Goal: Task Accomplishment & Management: Manage account settings

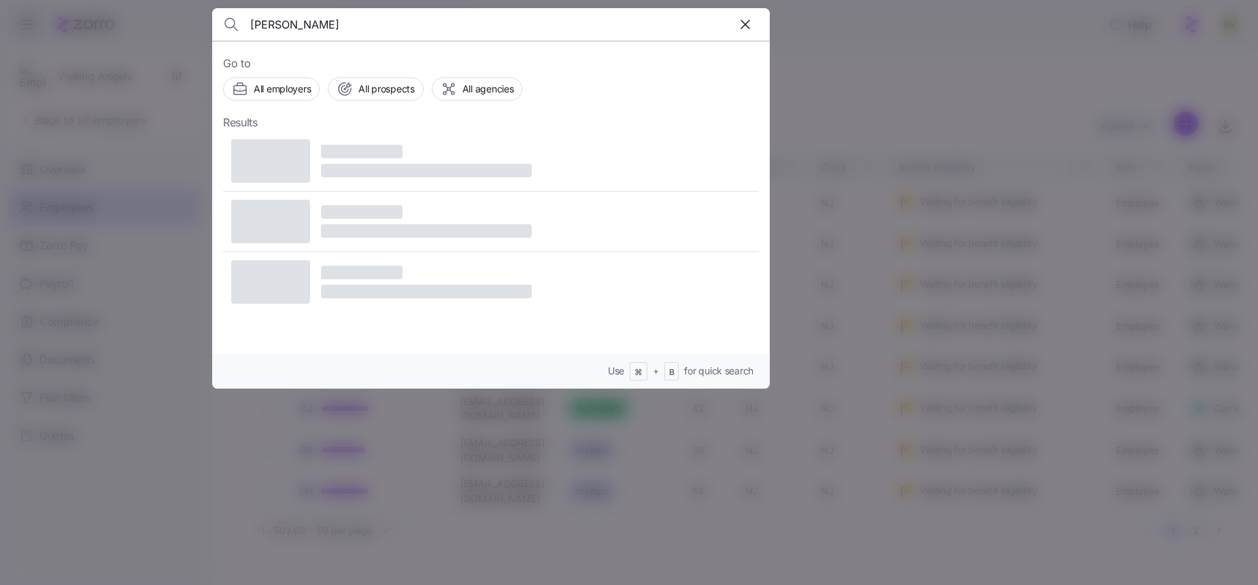
type input "[PERSON_NAME]"
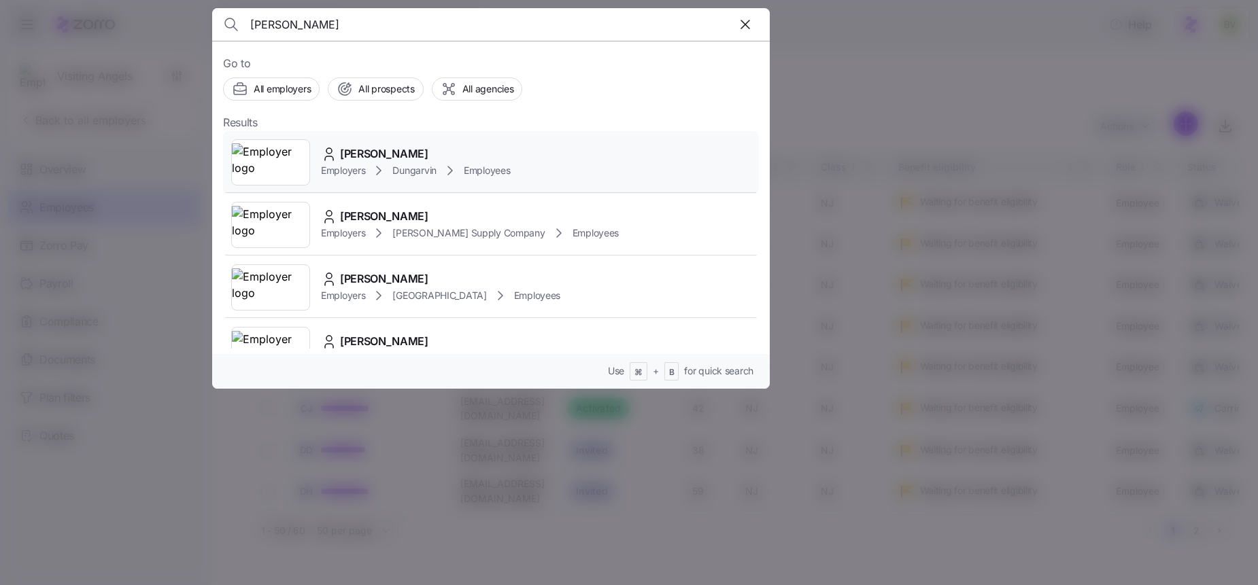
click at [282, 163] on img at bounding box center [271, 162] width 78 height 38
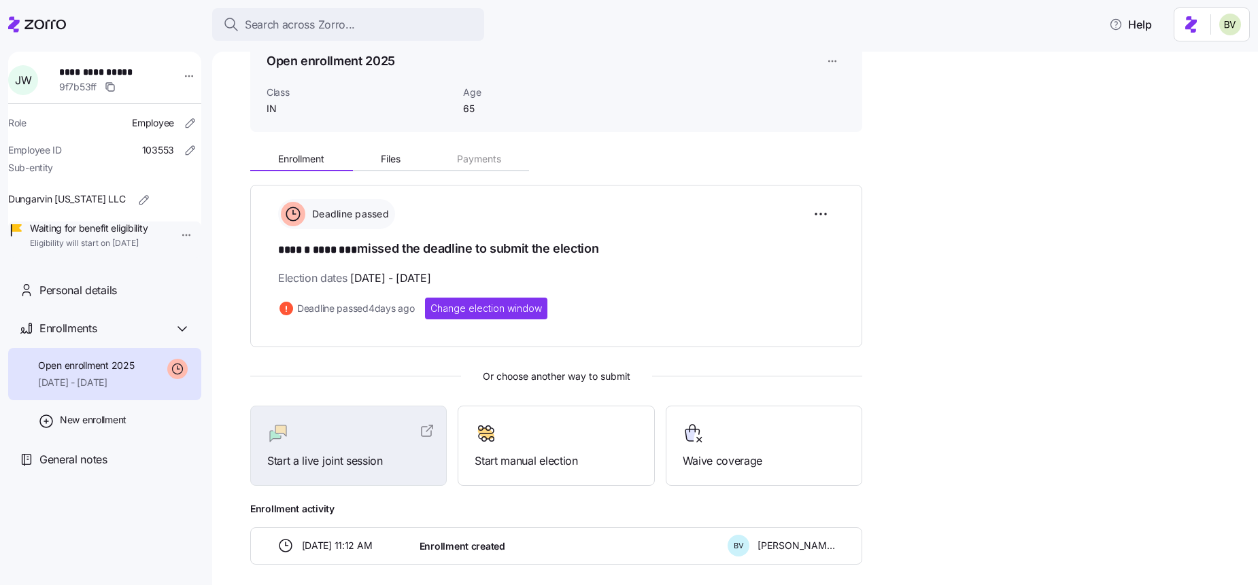
scroll to position [130, 0]
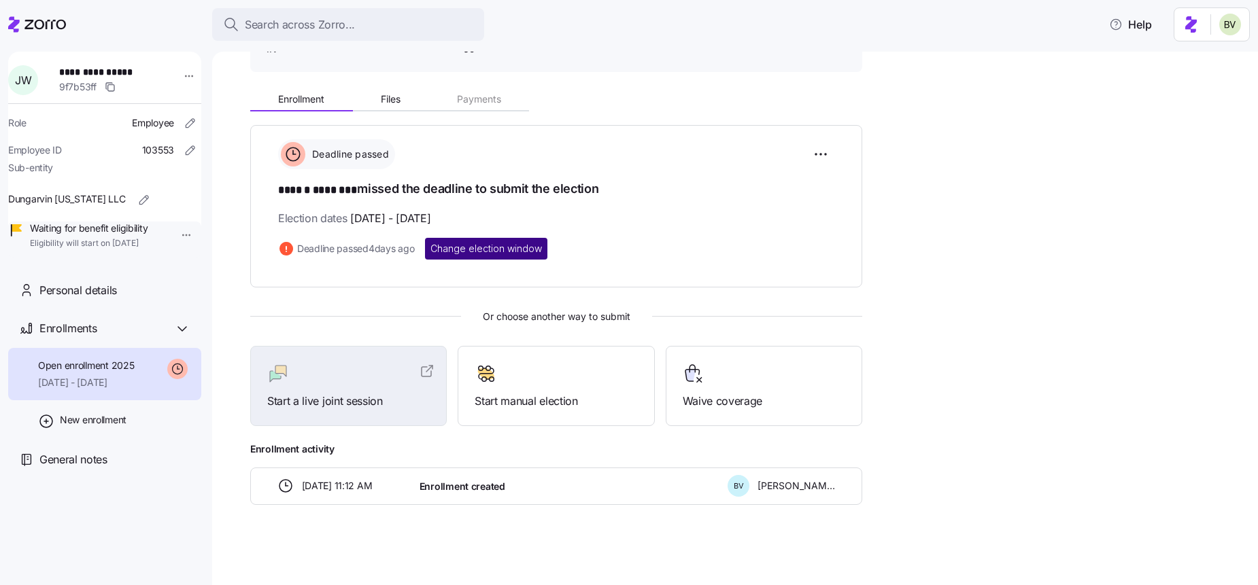
click at [465, 247] on span "Change election window" at bounding box center [486, 249] width 112 height 14
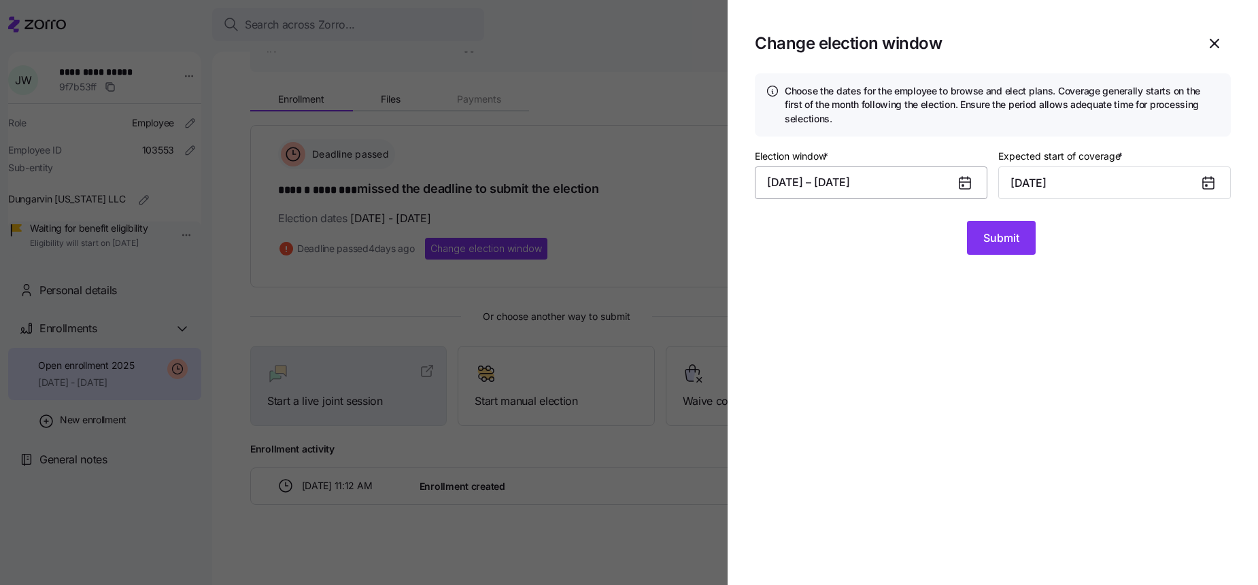
click at [811, 181] on button "[DATE] – [DATE]" at bounding box center [871, 183] width 233 height 33
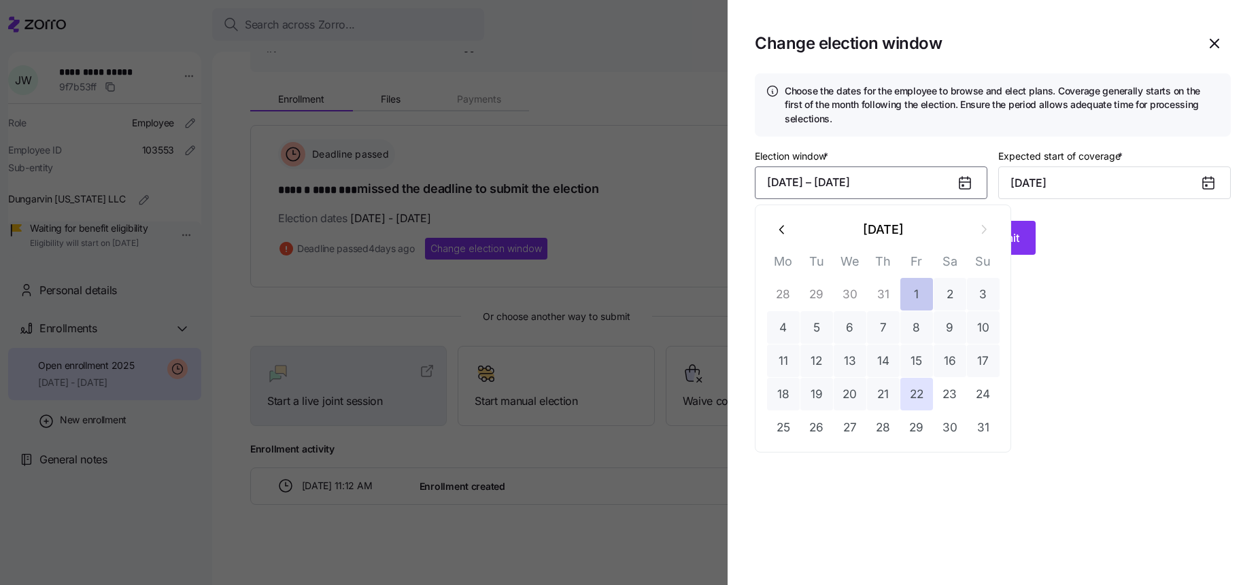
click at [915, 299] on button "1" at bounding box center [916, 294] width 33 height 33
click at [912, 419] on button "29" at bounding box center [916, 427] width 33 height 33
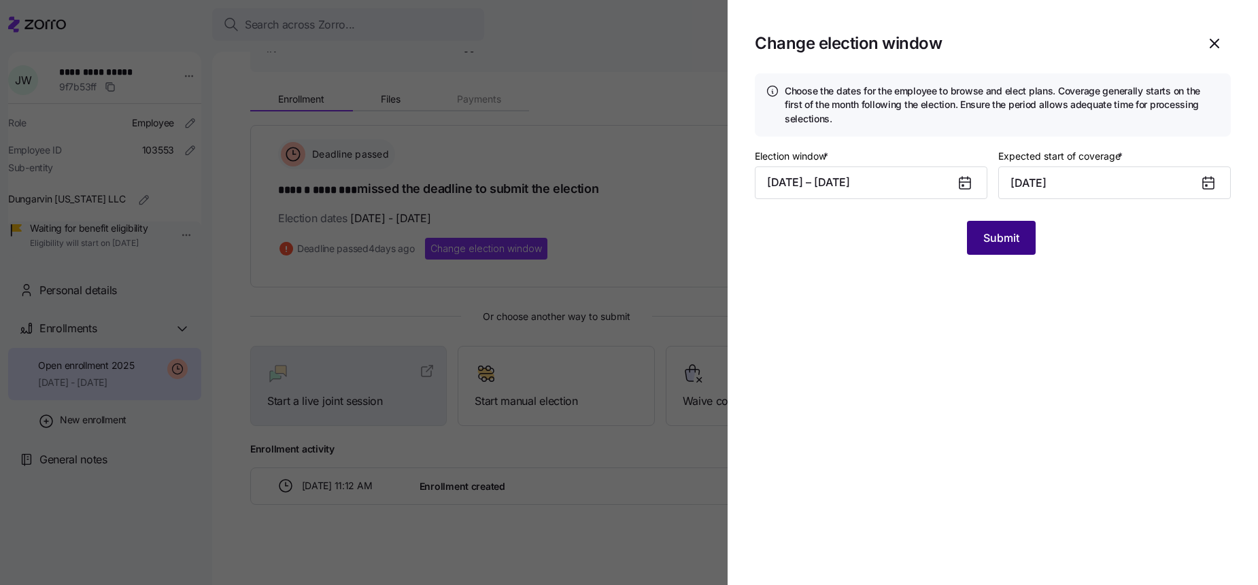
click at [1001, 241] on span "Submit" at bounding box center [1001, 238] width 36 height 16
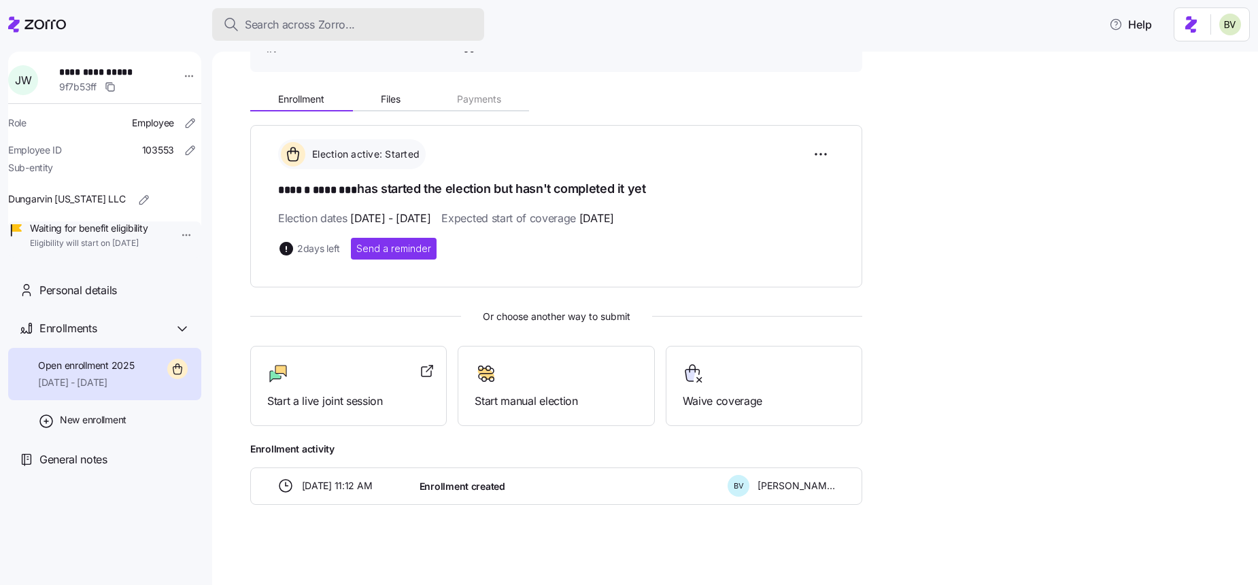
click at [282, 26] on span "Search across Zorro..." at bounding box center [300, 24] width 110 height 17
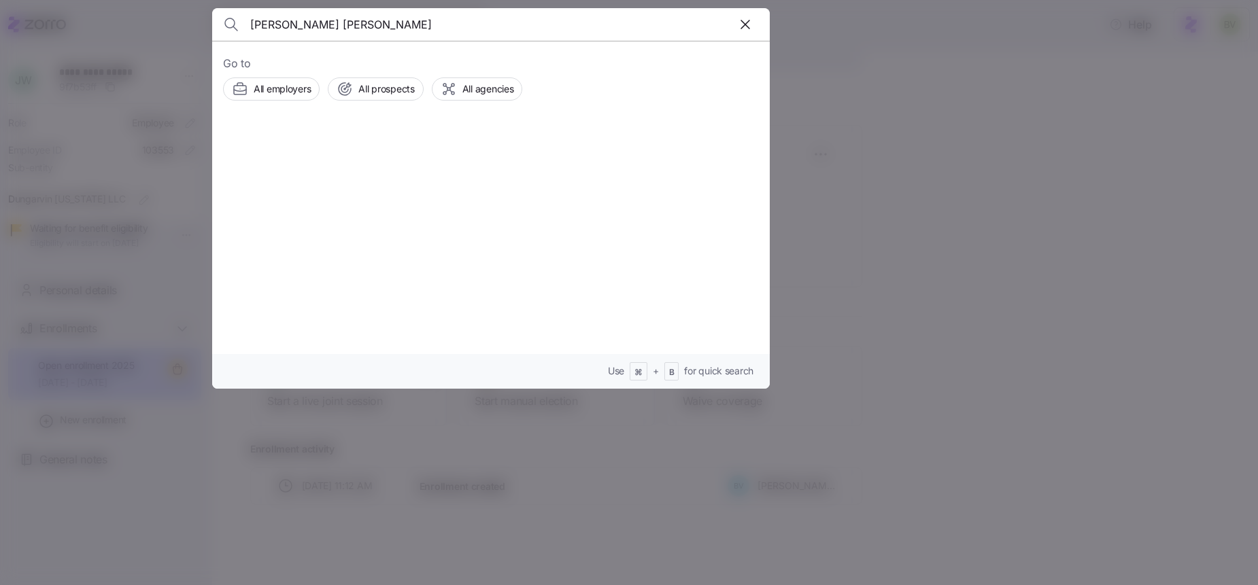
type input "[PERSON_NAME] [PERSON_NAME]"
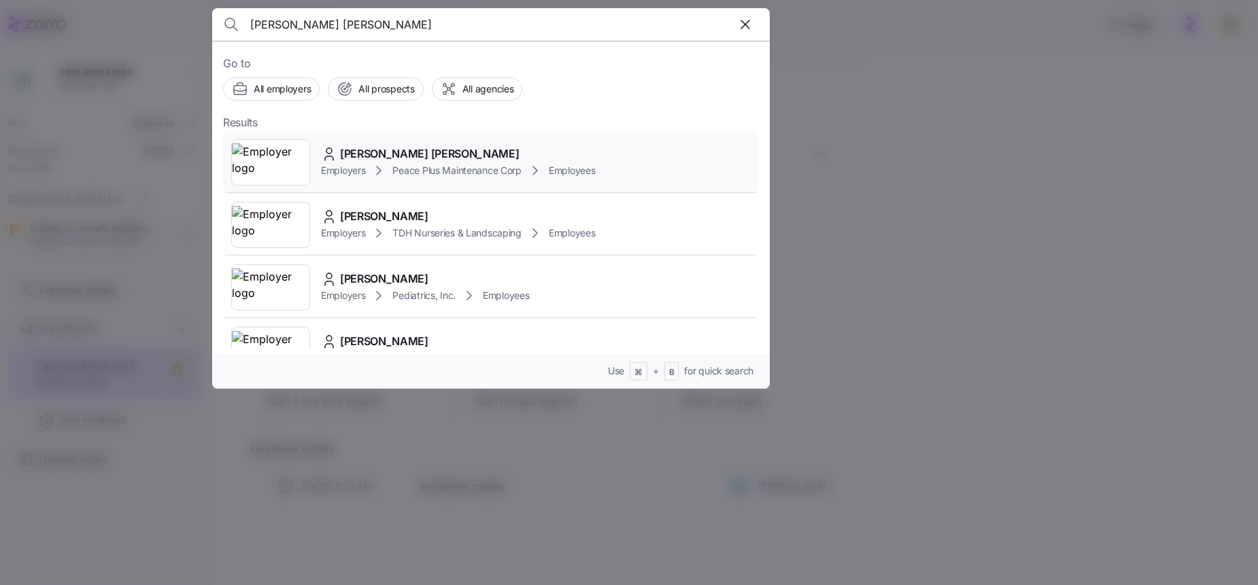
click at [273, 158] on img at bounding box center [271, 162] width 78 height 38
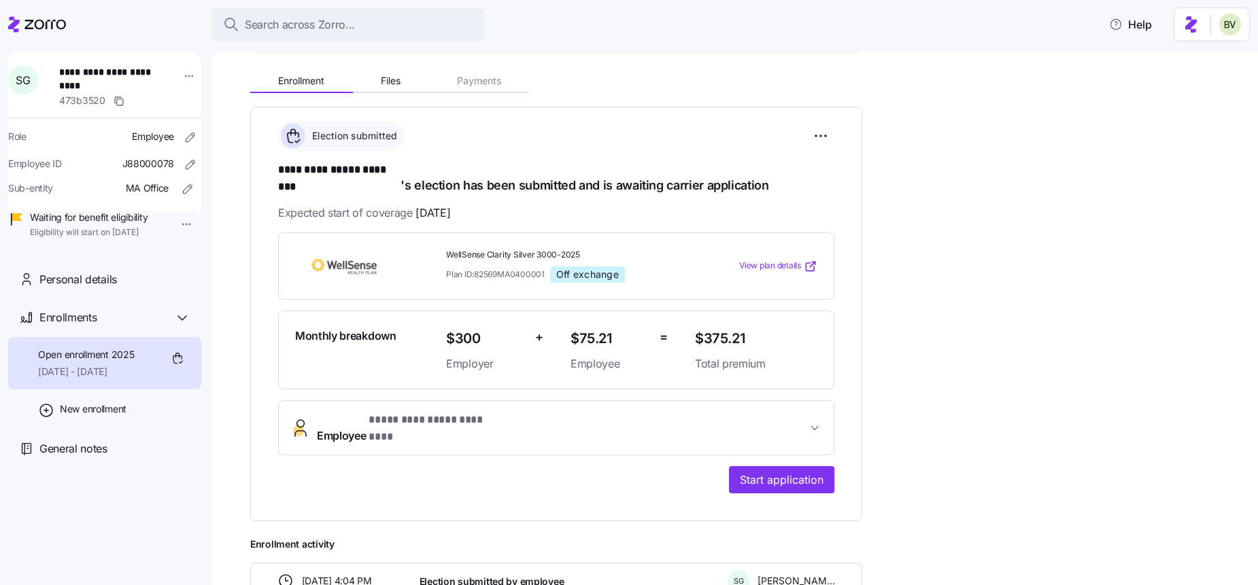
scroll to position [149, 0]
click at [803, 411] on span "**********" at bounding box center [562, 427] width 490 height 33
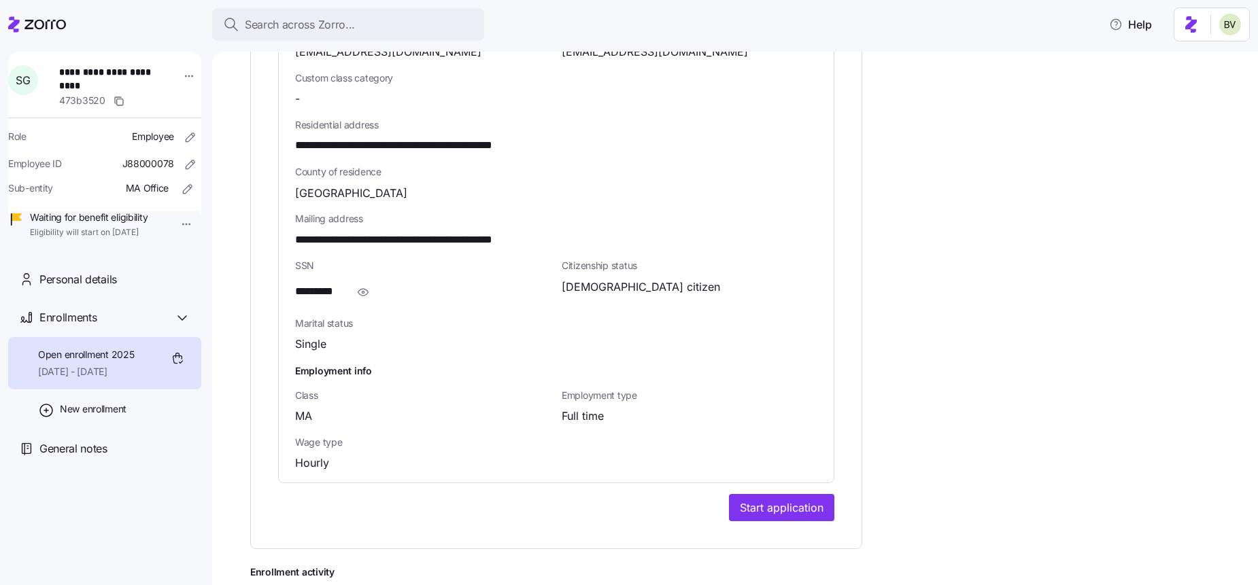
scroll to position [819, 0]
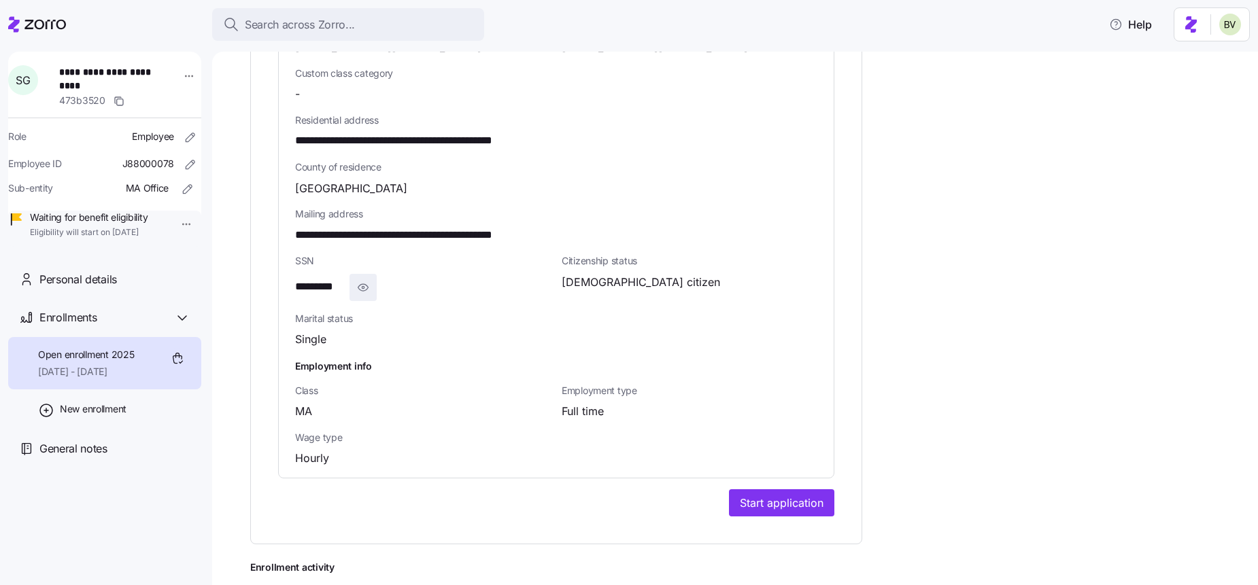
click at [366, 279] on icon "button" at bounding box center [363, 287] width 14 height 16
click at [435, 274] on div "**********" at bounding box center [423, 287] width 256 height 27
click at [383, 279] on icon "button" at bounding box center [380, 287] width 14 height 16
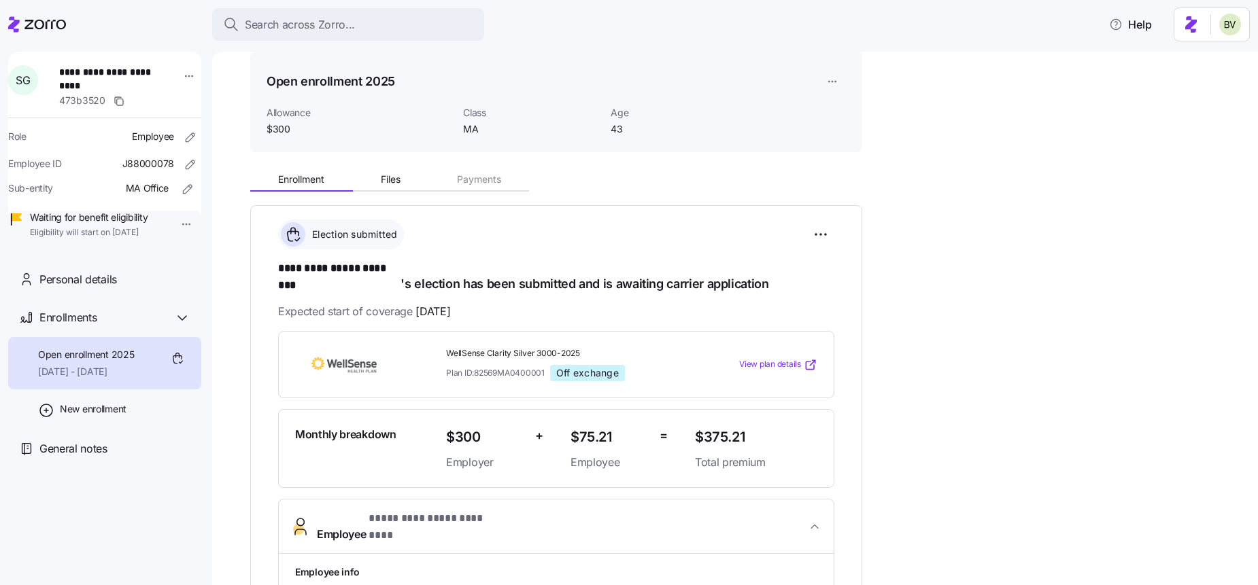
scroll to position [70, 0]
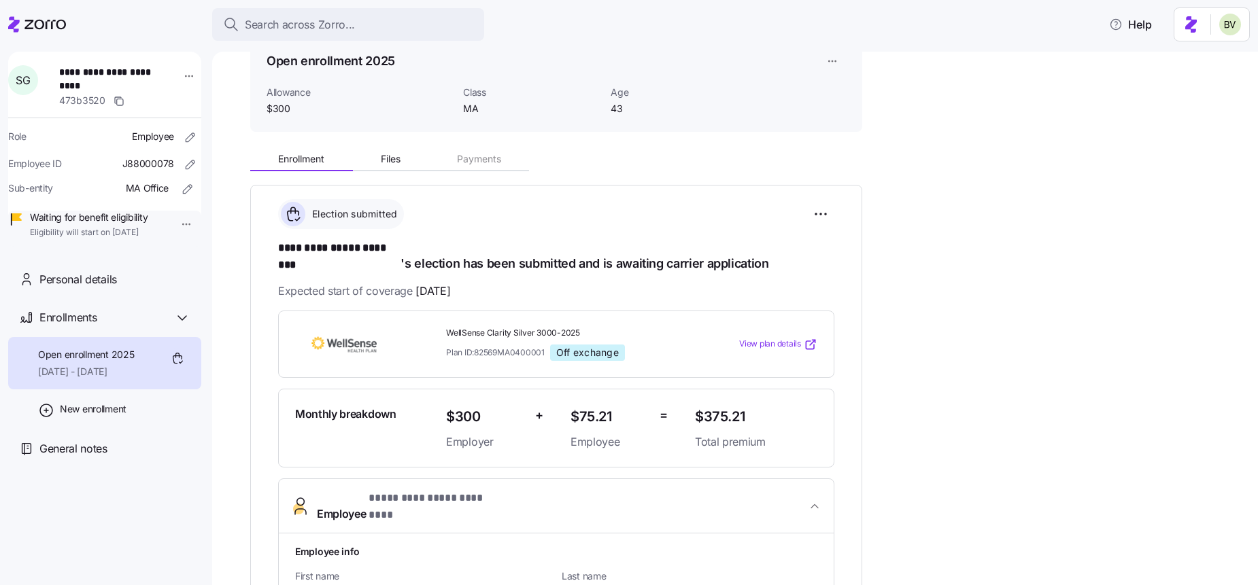
click at [819, 500] on icon "button" at bounding box center [815, 507] width 14 height 14
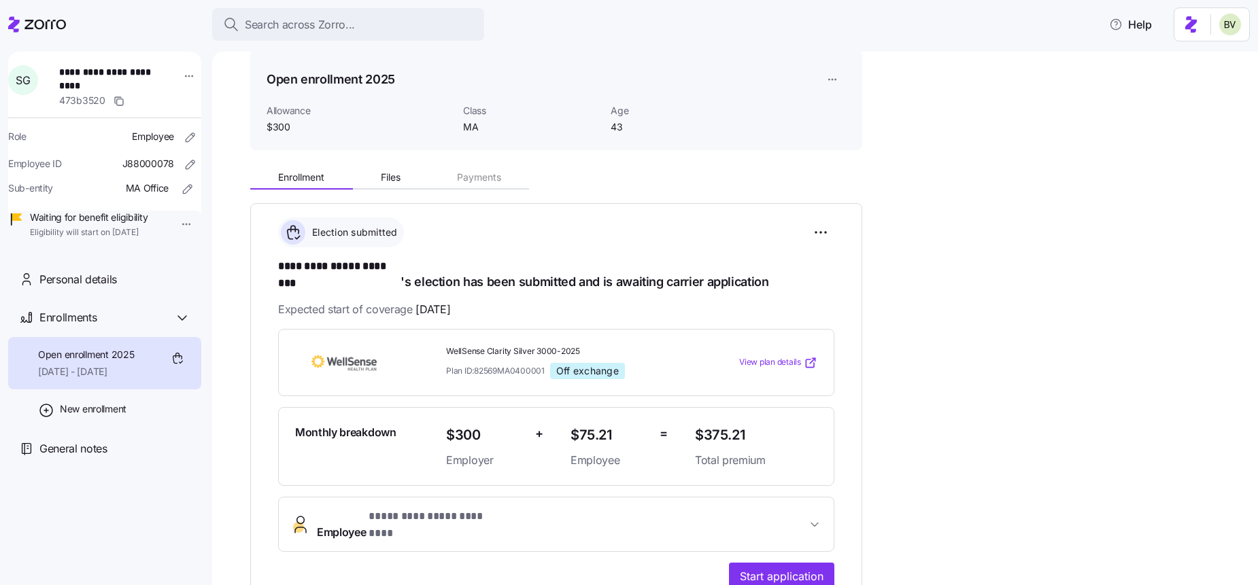
scroll to position [75, 0]
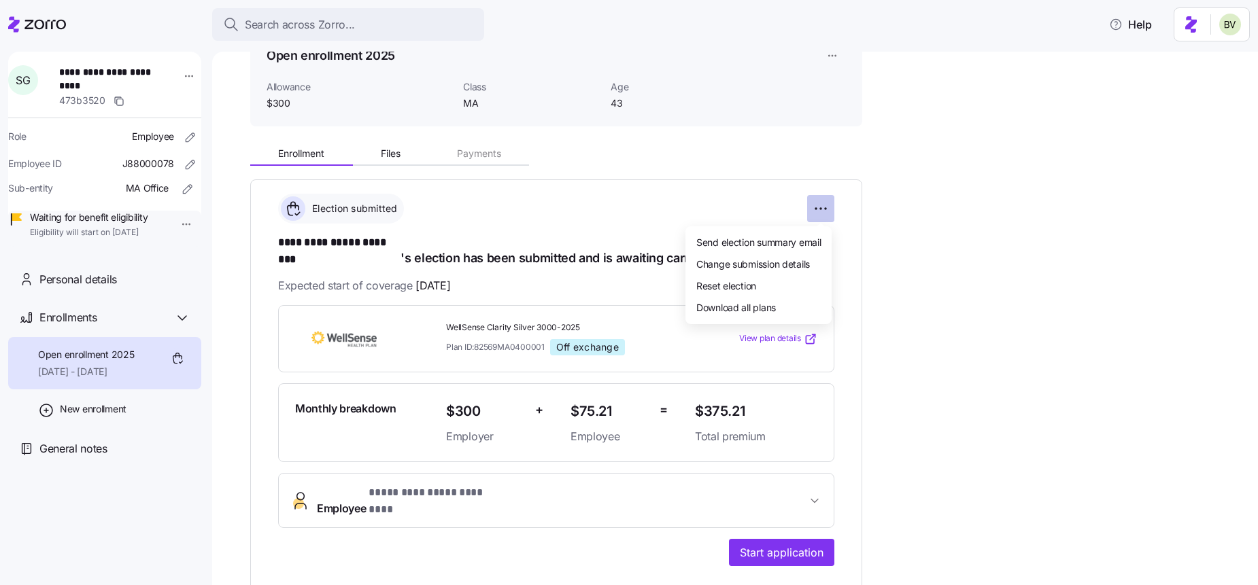
click at [817, 208] on html "**********" at bounding box center [629, 288] width 1258 height 577
click at [892, 256] on html "**********" at bounding box center [629, 288] width 1258 height 577
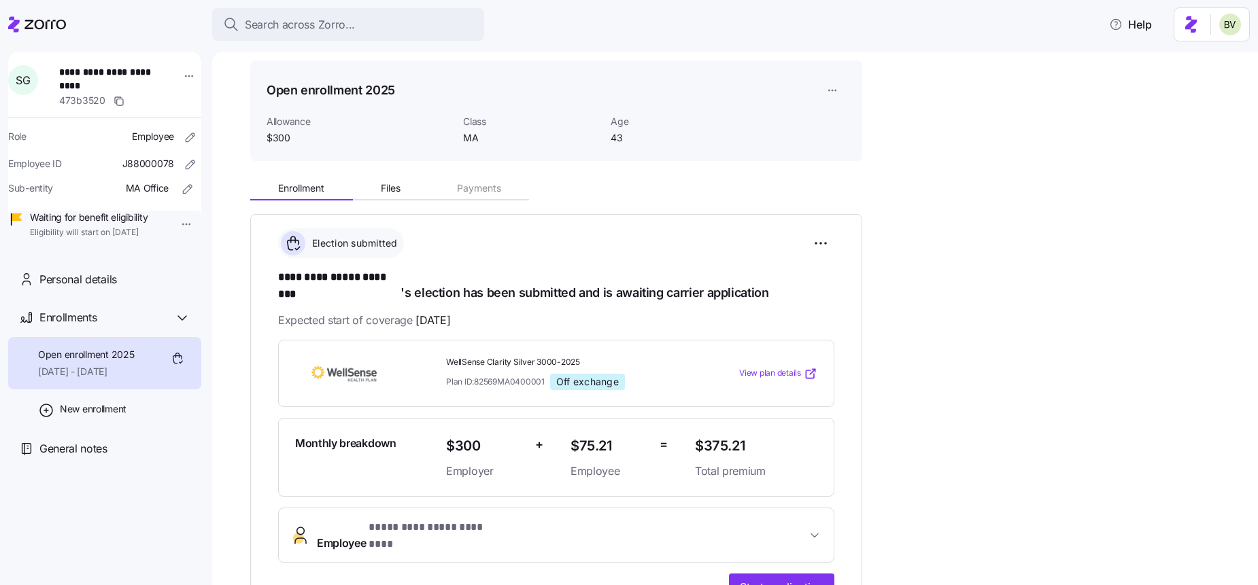
scroll to position [0, 0]
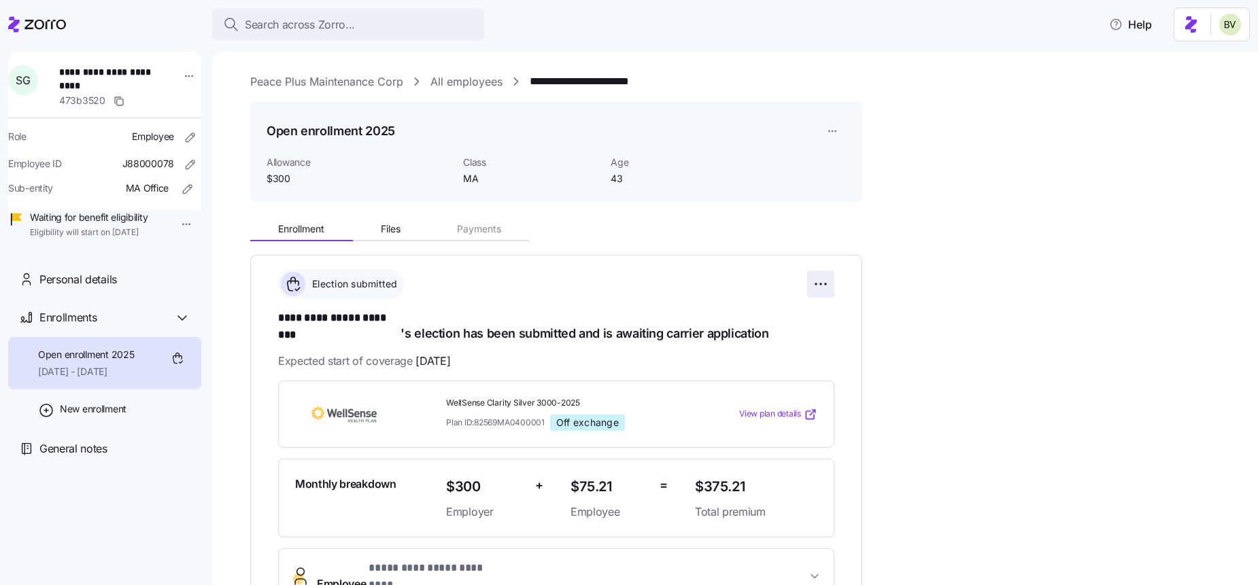
click at [827, 285] on html "**********" at bounding box center [629, 288] width 1258 height 577
click at [789, 361] on div "Reset election" at bounding box center [758, 361] width 135 height 22
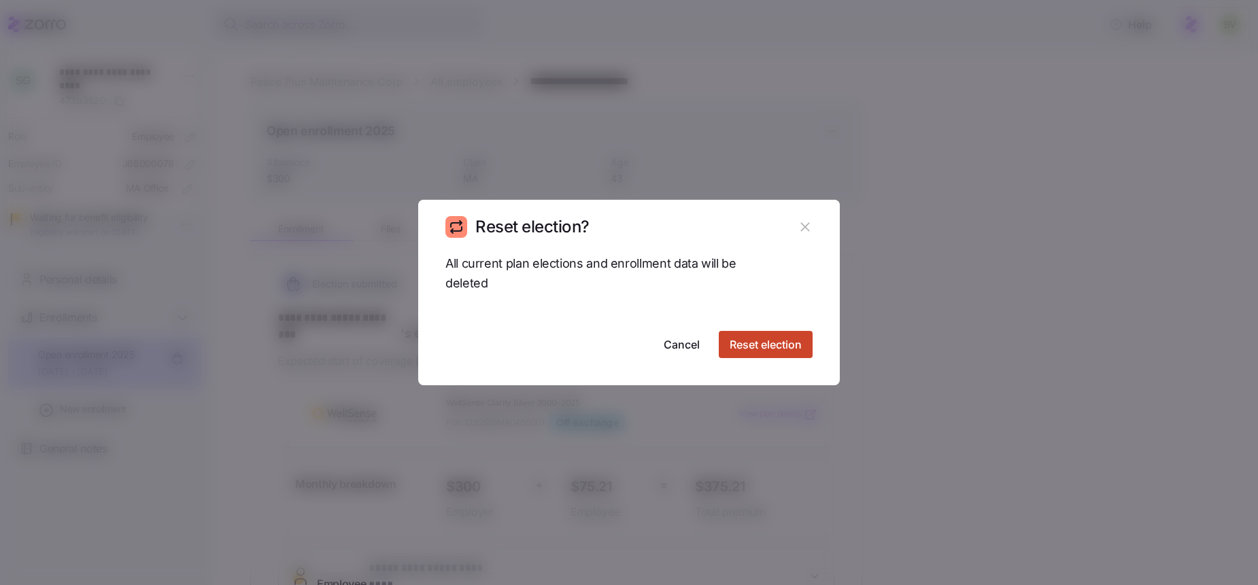
click at [783, 343] on span "Reset election" at bounding box center [766, 345] width 72 height 16
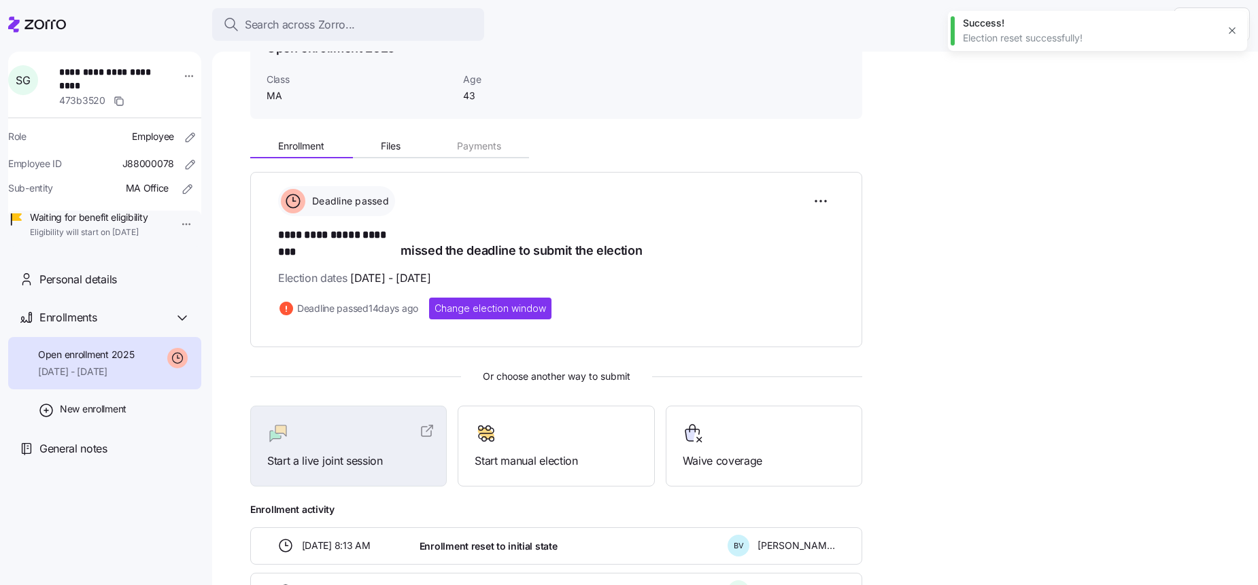
scroll to position [121, 0]
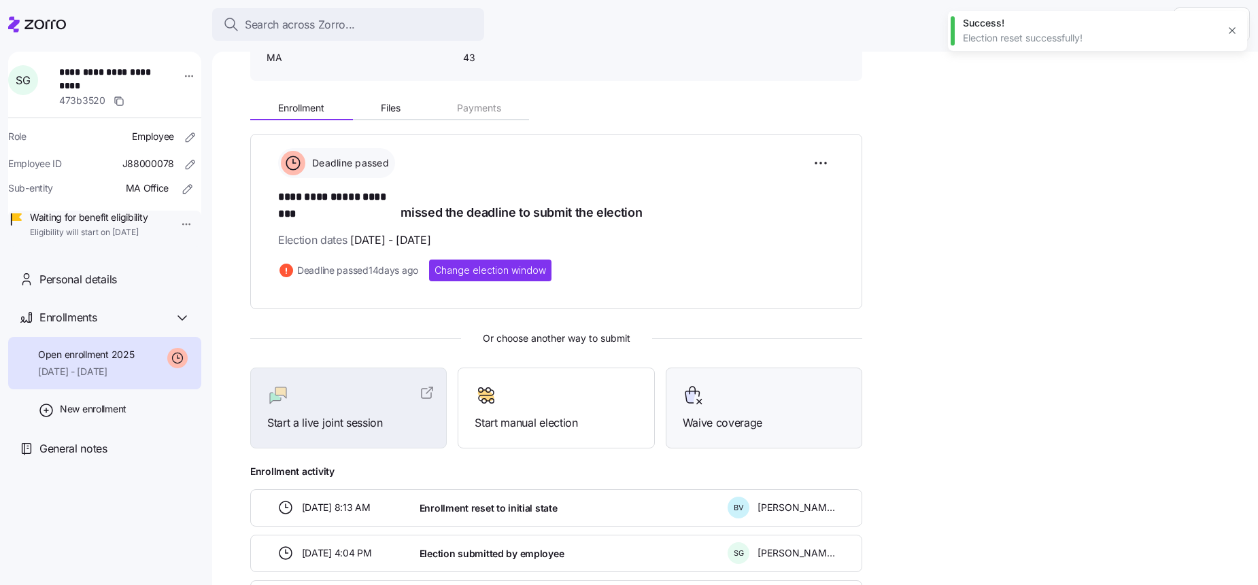
click at [728, 397] on div "Waive coverage" at bounding box center [764, 408] width 163 height 47
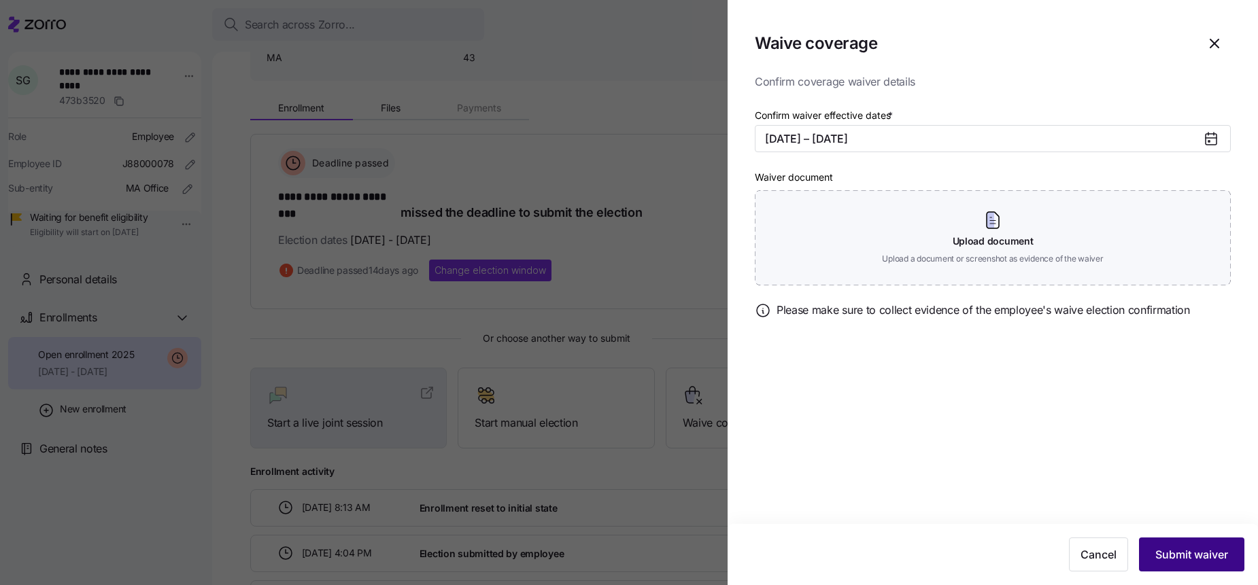
click at [1191, 553] on span "Submit waiver" at bounding box center [1191, 555] width 73 height 16
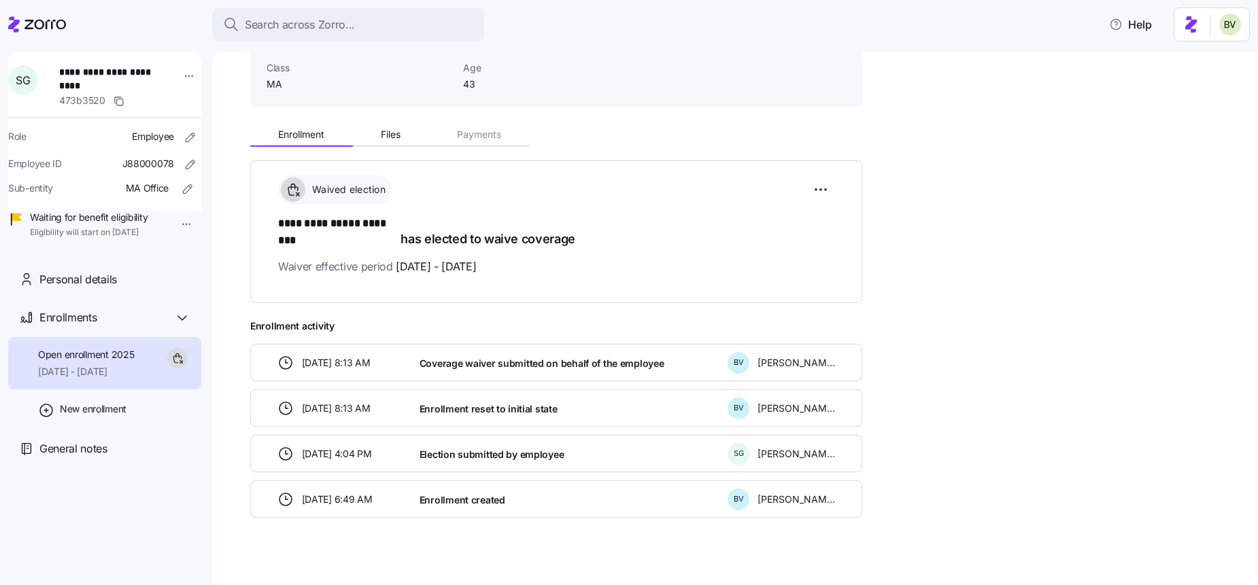
scroll to position [0, 0]
